Goal: Check status

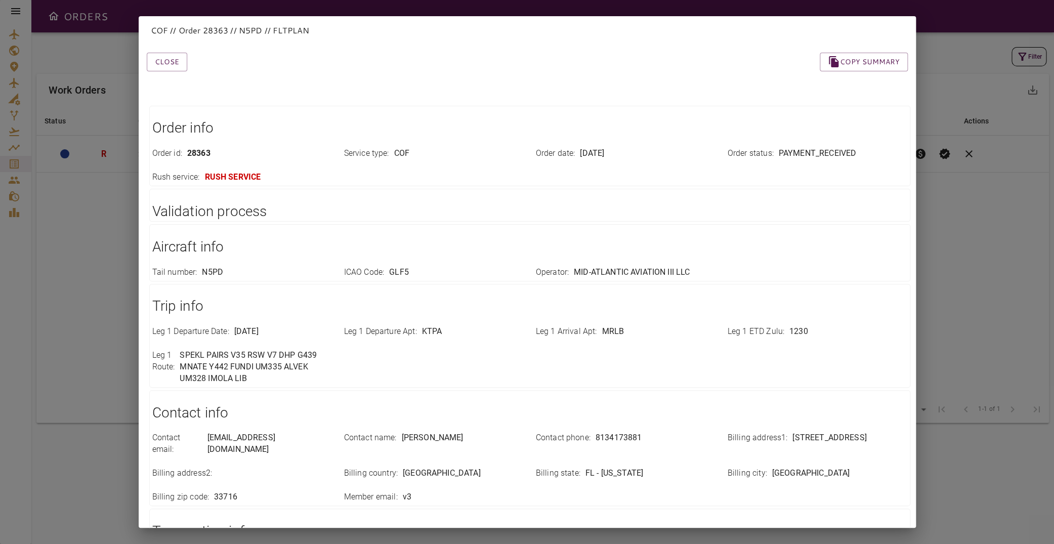
scroll to position [101, 0]
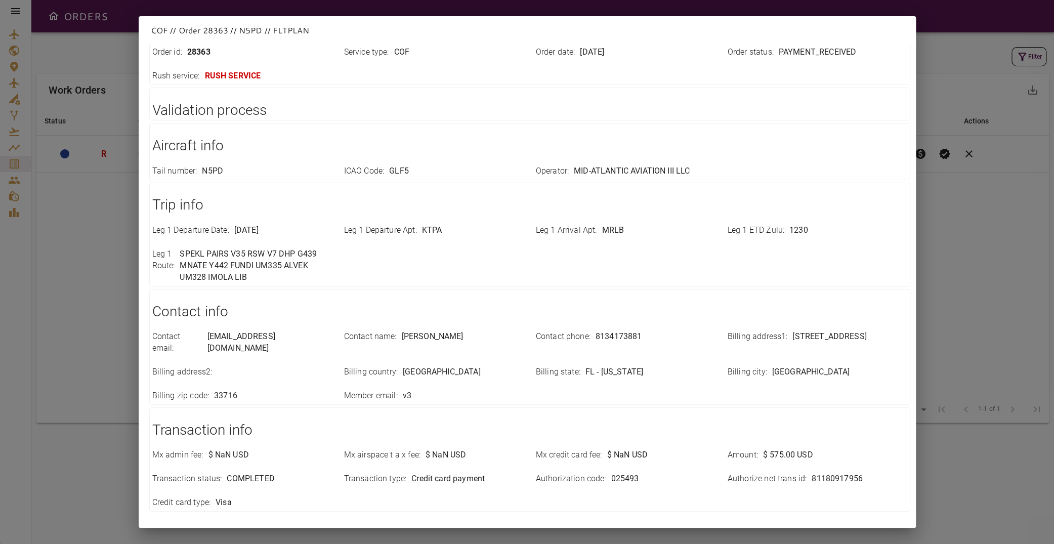
click at [957, 211] on div "COF // Order 28363 // N5PD // FLTPLAN Close Copy summary Order info Order id : …" at bounding box center [527, 272] width 1054 height 544
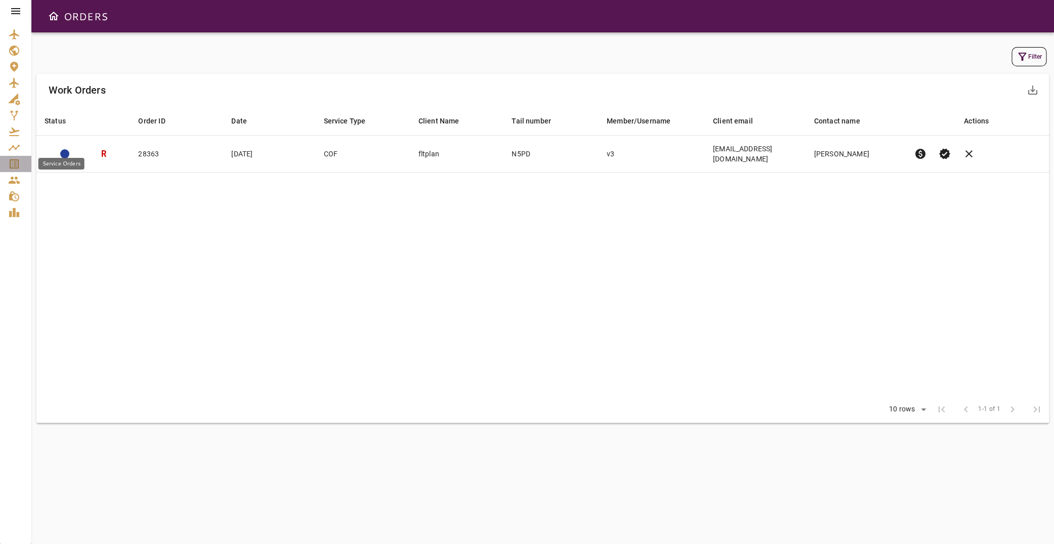
click at [18, 166] on icon "Service Orders" at bounding box center [14, 163] width 9 height 9
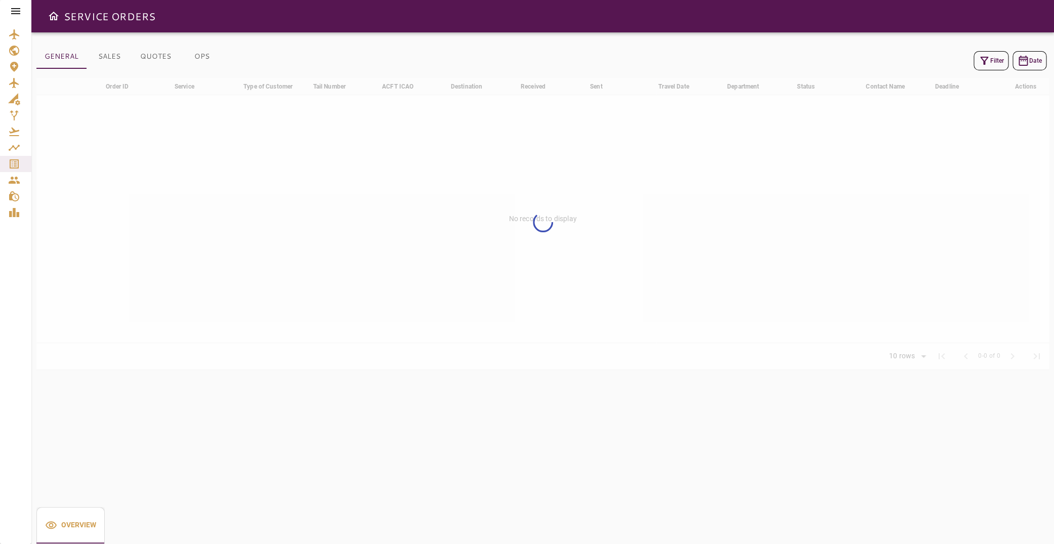
click at [982, 62] on button "Filter" at bounding box center [990, 60] width 35 height 19
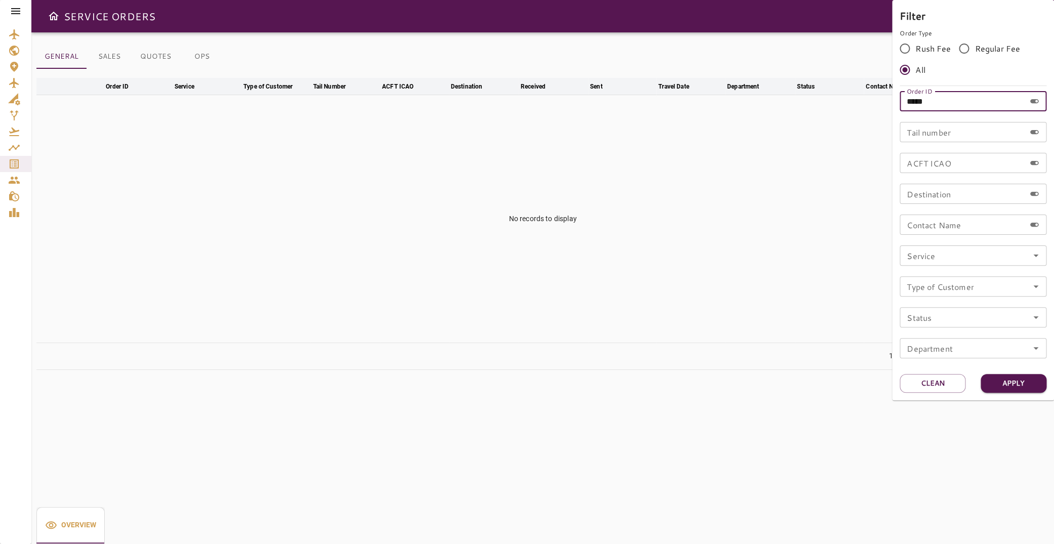
drag, startPoint x: 945, startPoint y: 104, endPoint x: 820, endPoint y: 103, distance: 124.9
click at [899, 103] on input "*****" at bounding box center [961, 101] width 125 height 20
type input "*****"
click at [1014, 389] on button "Apply" at bounding box center [1013, 383] width 66 height 19
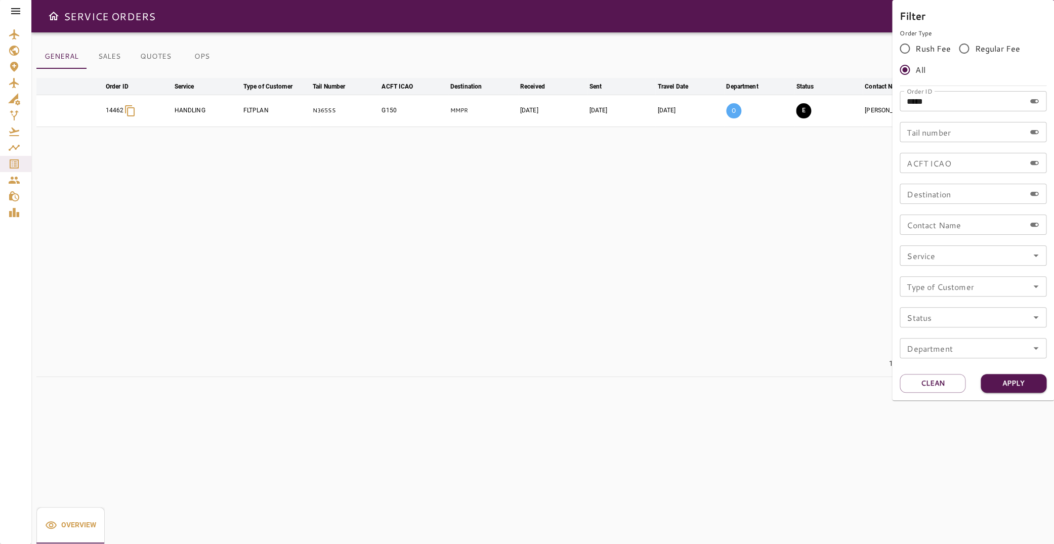
click at [421, 201] on div at bounding box center [527, 272] width 1054 height 544
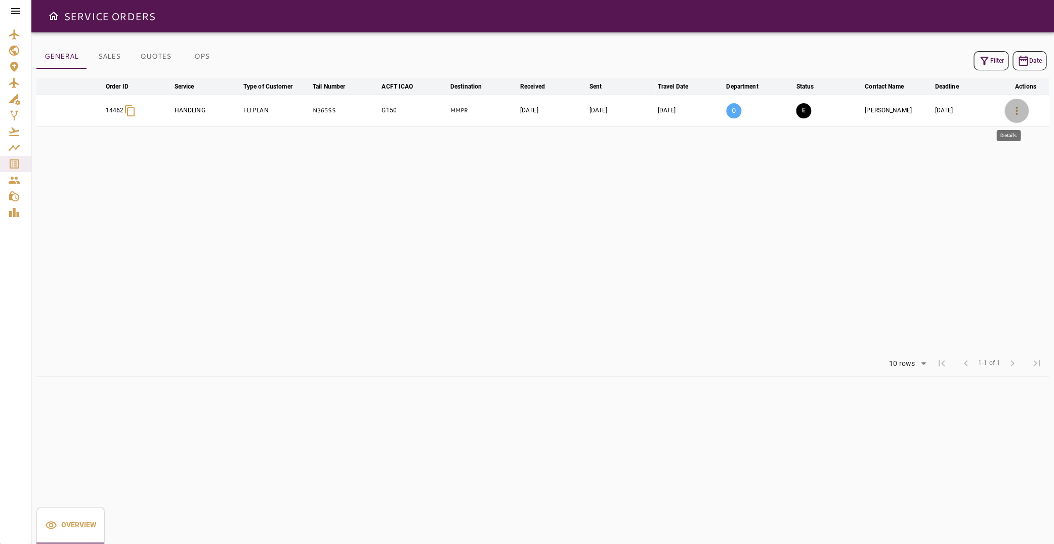
click at [1010, 112] on icon "button" at bounding box center [1016, 111] width 12 height 12
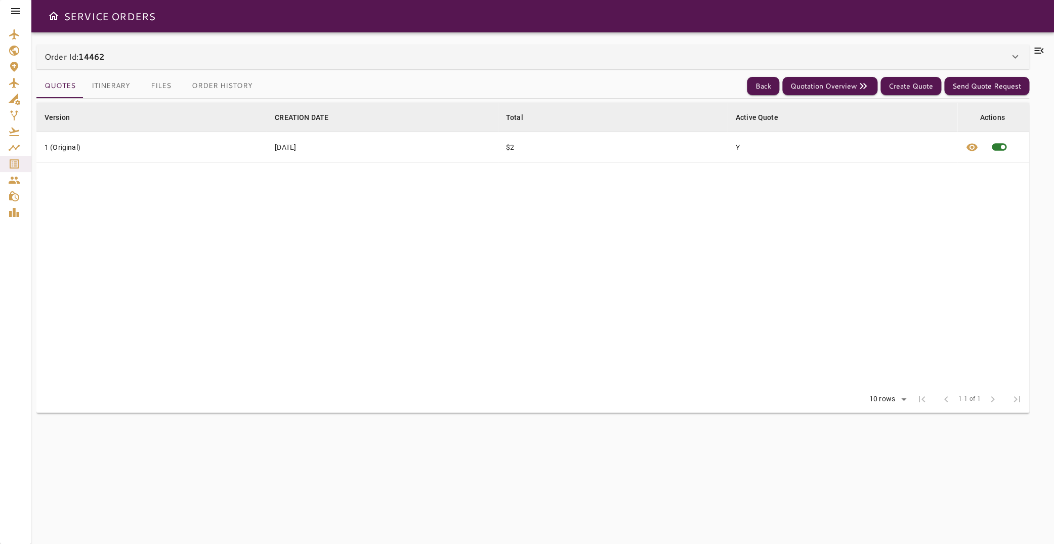
click at [1033, 45] on div "Order Id: 14462 Order #14462 Edit Service Type: HANDLING ******** ​ Client: FLT…" at bounding box center [542, 287] width 1022 height 511
click at [1033, 49] on icon at bounding box center [1038, 51] width 12 height 12
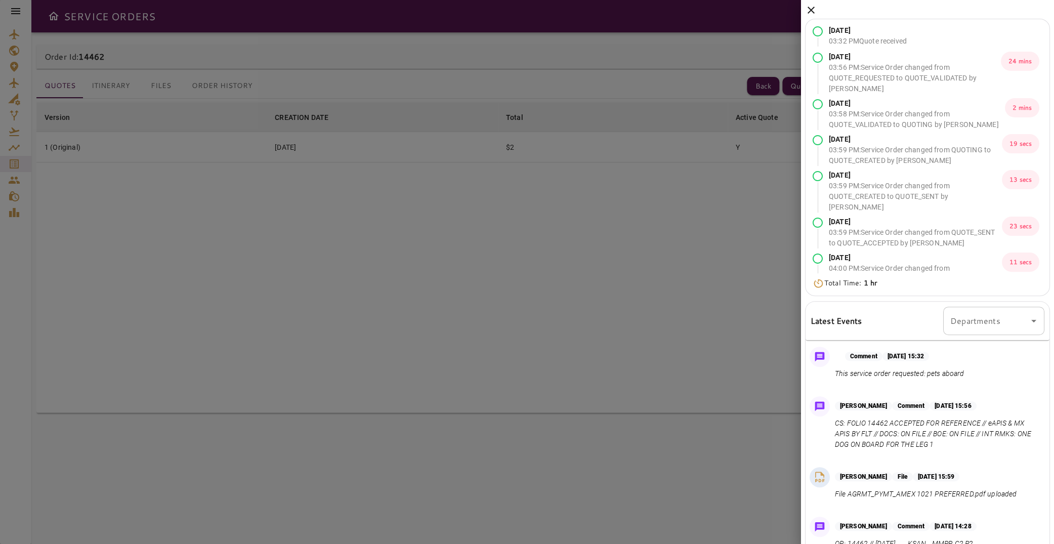
click at [1041, 98] on div "[DATE] 03:32 PM Quote received [DATE] 03:56 PM : Service Order changed from QUO…" at bounding box center [927, 157] width 245 height 277
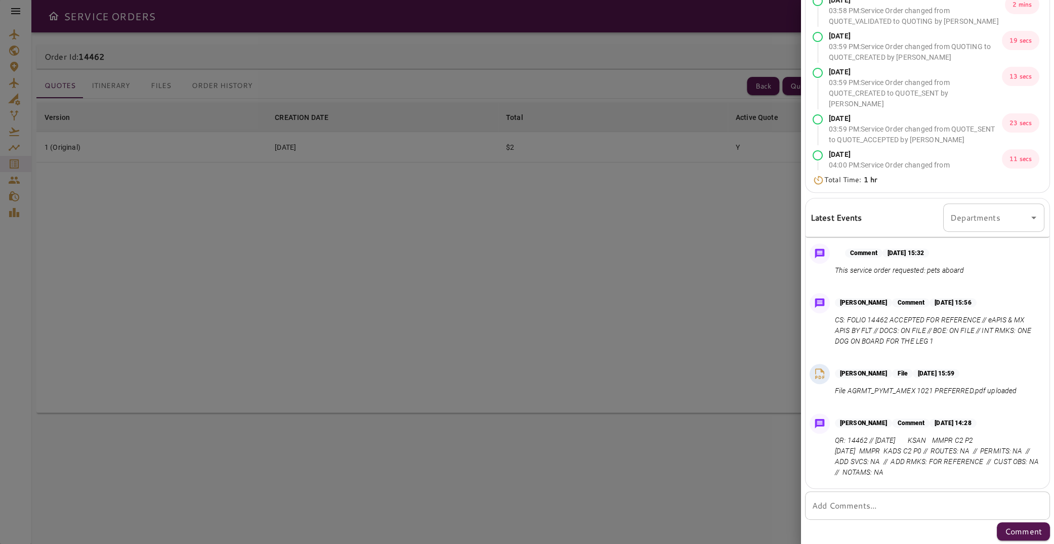
scroll to position [101, 0]
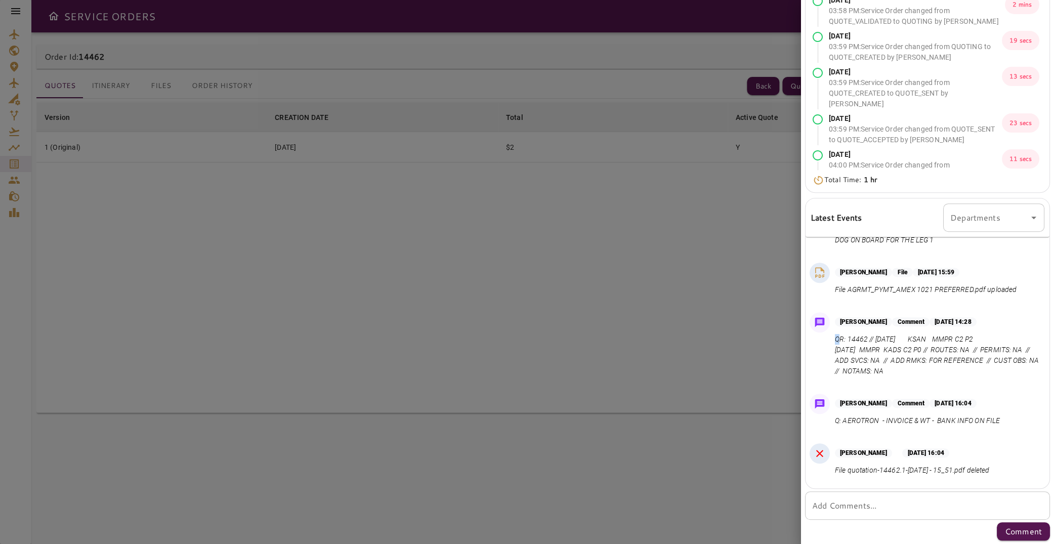
click at [840, 339] on div "[PERSON_NAME] Comment [DATE] 14:28 QR: 14462 // [DATE] KSAN MMPR C2 P2 [DATE] M…" at bounding box center [927, 346] width 244 height 77
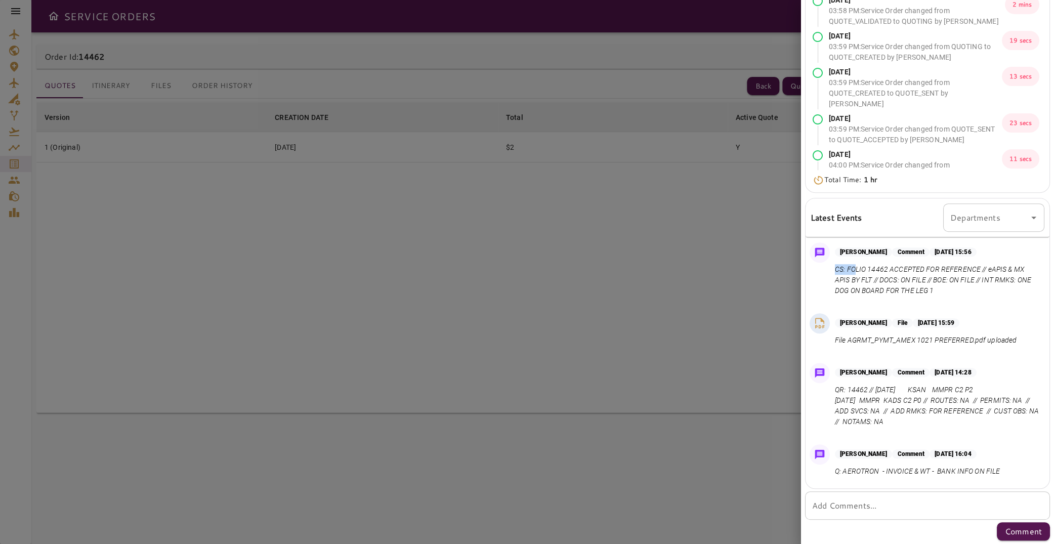
drag, startPoint x: 837, startPoint y: 268, endPoint x: 853, endPoint y: 272, distance: 16.7
click at [853, 272] on p "CS: FOLIO 14462 ACCEPTED FOR REFERENCE // eAPIS & MX APIS BY FLT // DOCS: ON FI…" at bounding box center [937, 280] width 205 height 32
click at [849, 287] on p "CS: FOLIO 14462 ACCEPTED FOR REFERENCE // eAPIS & MX APIS BY FLT // DOCS: ON FI…" at bounding box center [937, 280] width 205 height 32
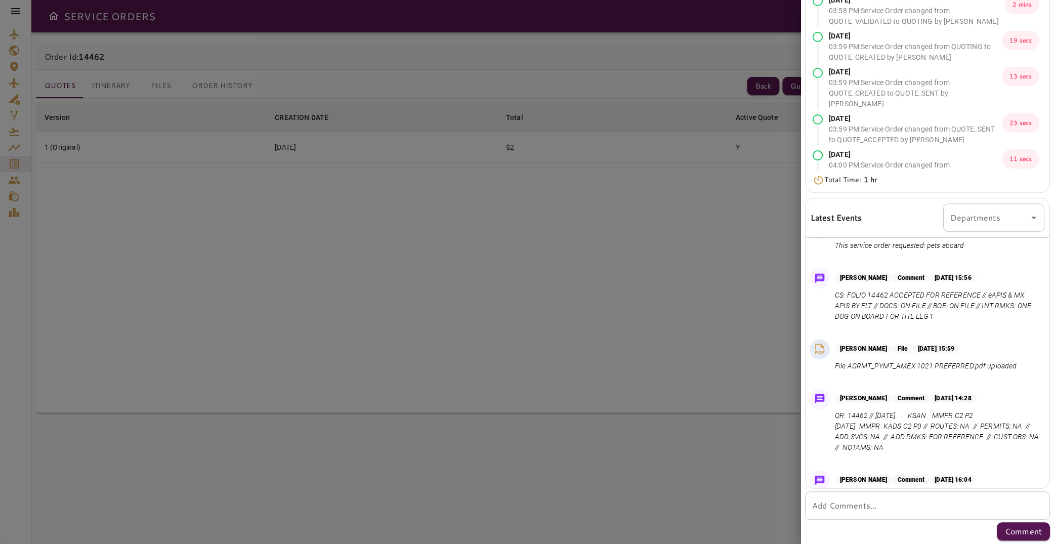
scroll to position [4, 0]
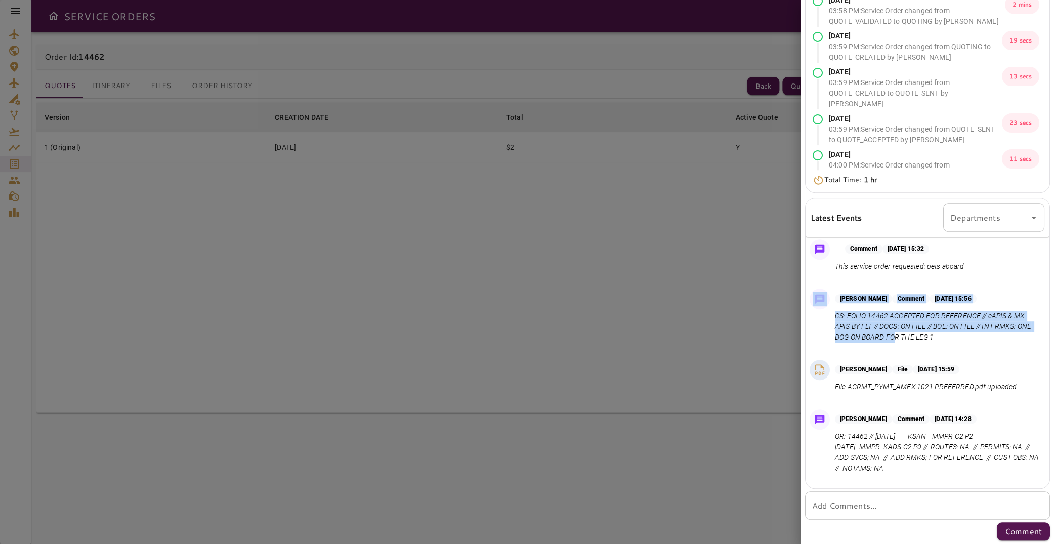
drag, startPoint x: 829, startPoint y: 315, endPoint x: 930, endPoint y: 340, distance: 104.9
click at [930, 340] on div "[PERSON_NAME] Comment [DATE] 15:56 CS: FOLIO 14462 ACCEPTED FOR REFERENCE // eA…" at bounding box center [927, 318] width 244 height 67
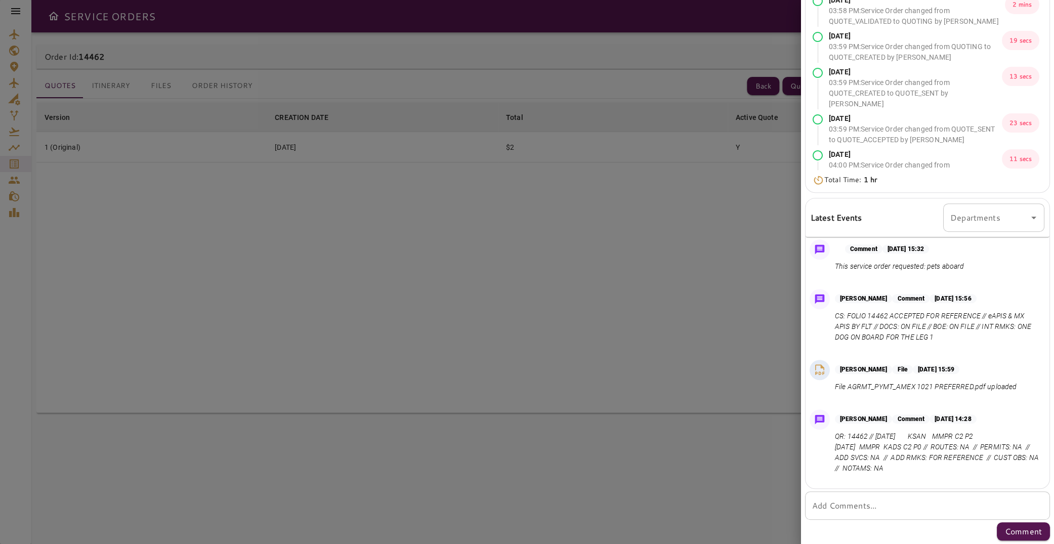
click at [946, 340] on p "CS: FOLIO 14462 ACCEPTED FOR REFERENCE // eAPIS & MX APIS BY FLT // DOCS: ON FI…" at bounding box center [937, 327] width 205 height 32
